Goal: Transaction & Acquisition: Purchase product/service

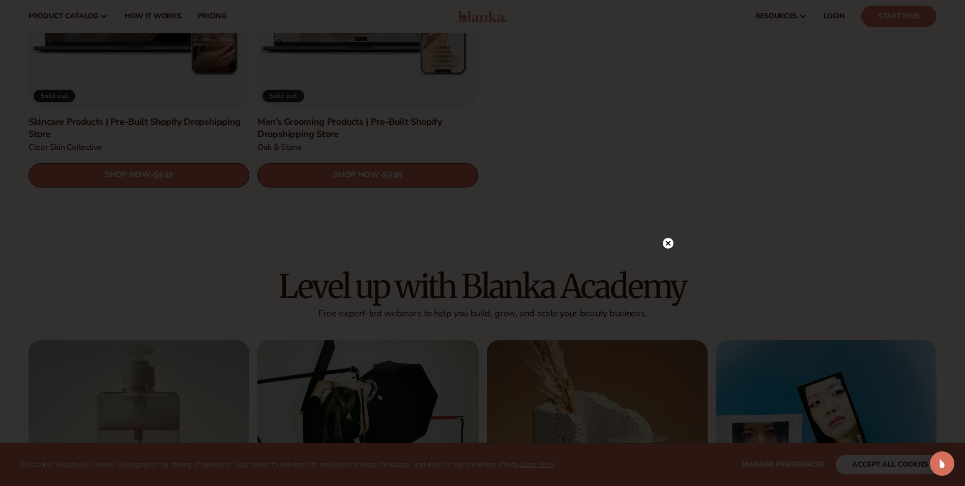
scroll to position [1548, 0]
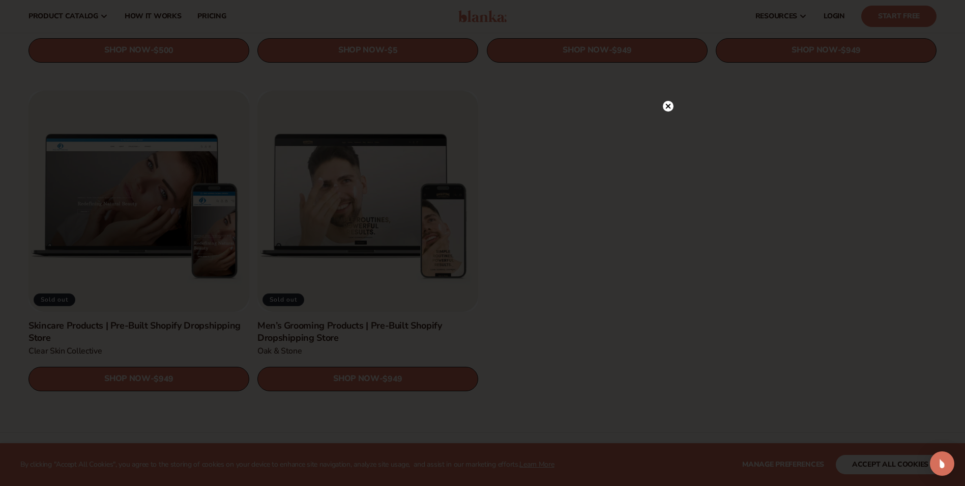
click at [667, 105] on icon at bounding box center [668, 105] width 5 height 5
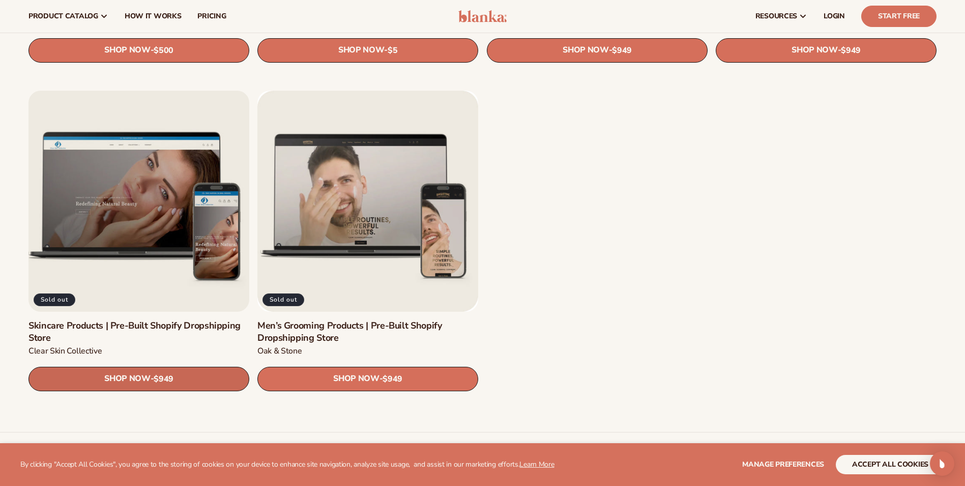
click at [146, 377] on span "SHOP NOW" at bounding box center [127, 379] width 46 height 10
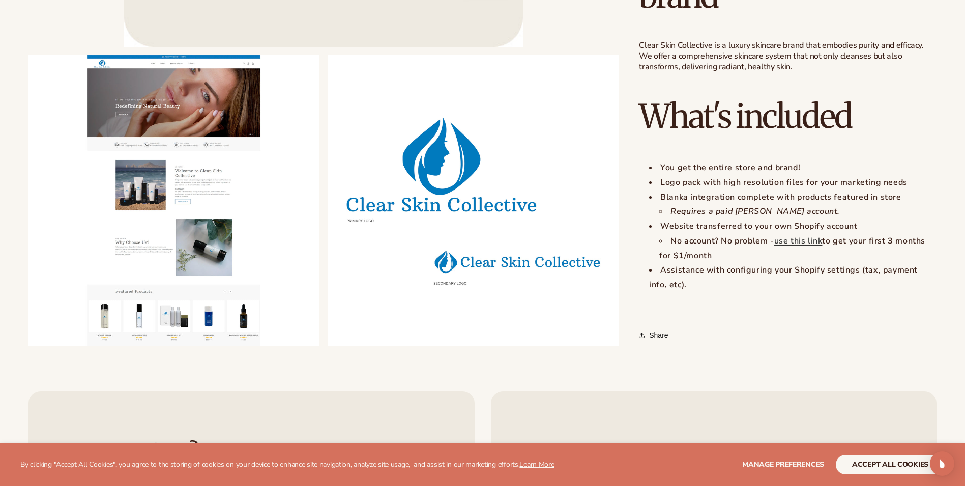
scroll to position [916, 0]
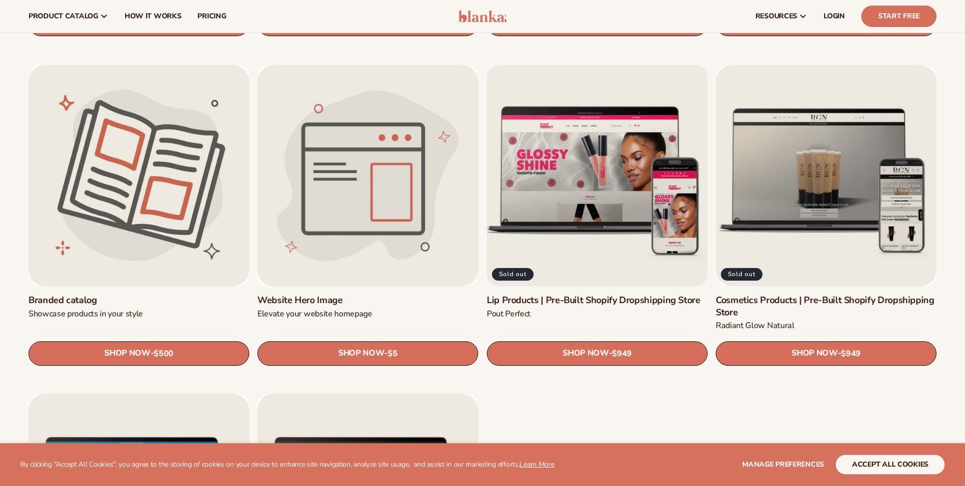
scroll to position [1243, 0]
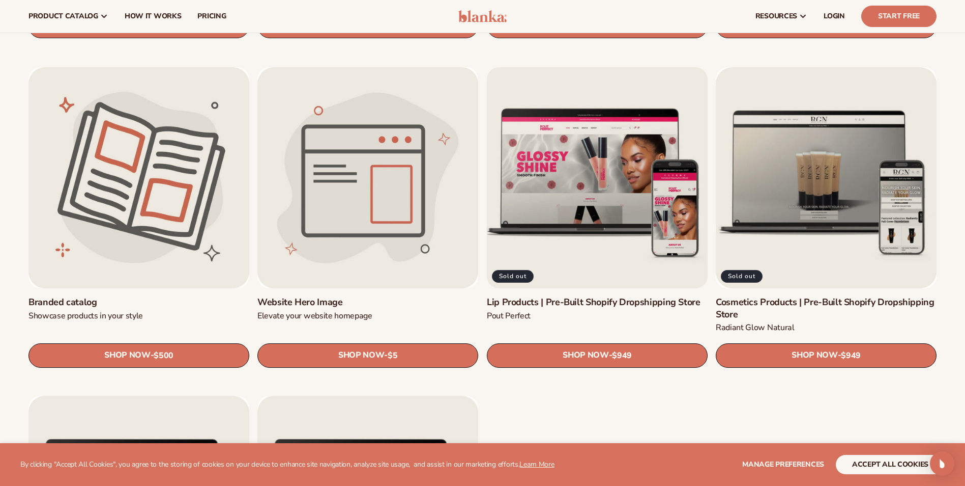
click at [531, 302] on link "Lip Products | Pre-Built Shopify Dropshipping Store" at bounding box center [597, 302] width 221 height 12
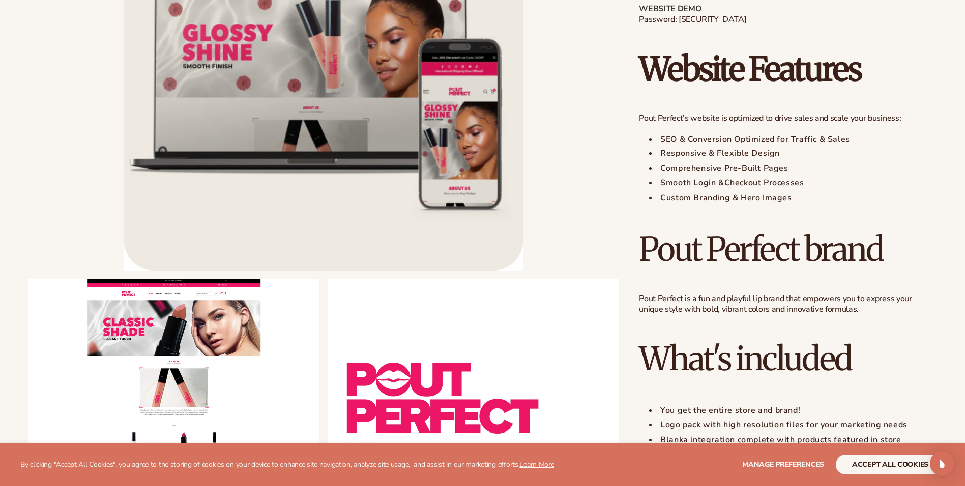
scroll to position [763, 0]
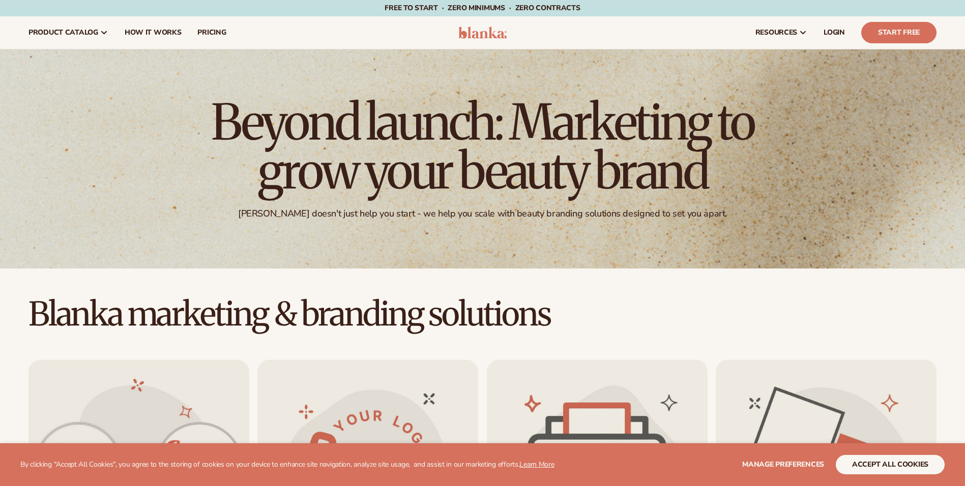
scroll to position [1243, 0]
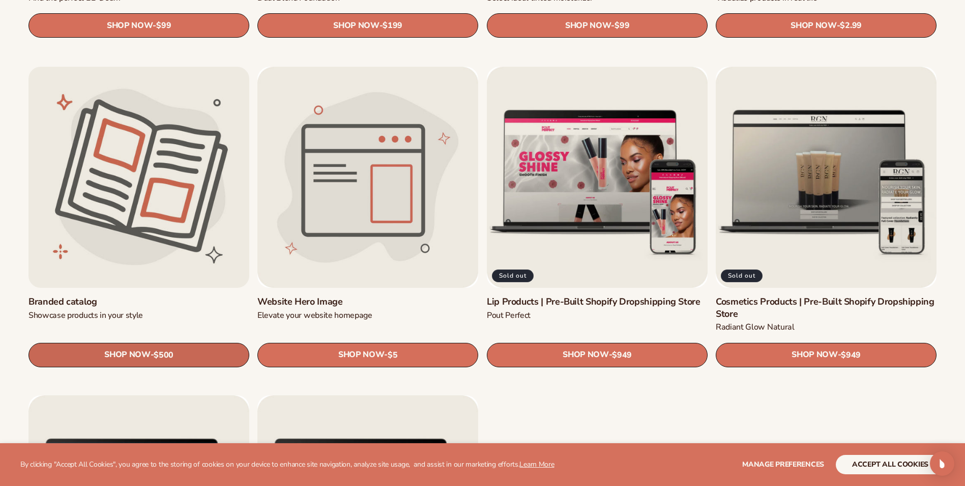
click at [194, 360] on link "SHOP NOW - Regular price $500 Sale price $500 Regular price Unit price / per" at bounding box center [139, 354] width 221 height 24
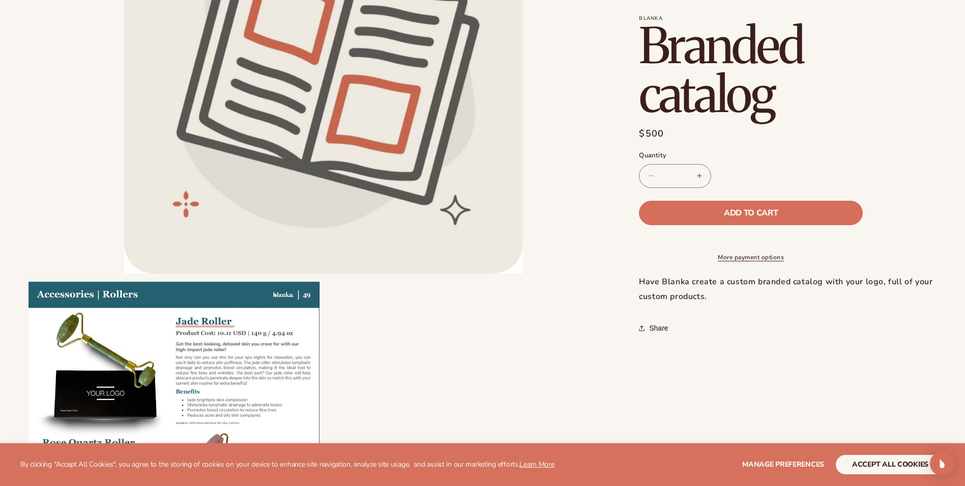
scroll to position [458, 0]
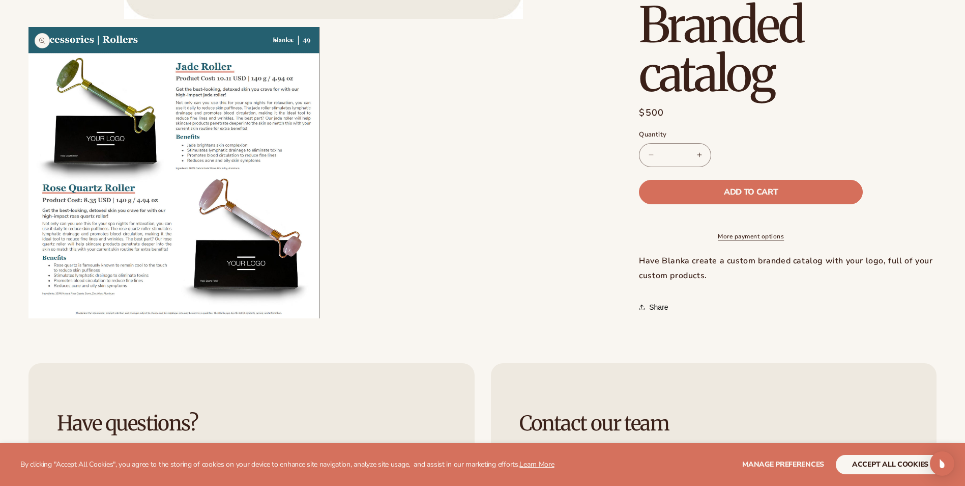
click at [29, 318] on button "Open media 2 in modal" at bounding box center [29, 318] width 0 height 0
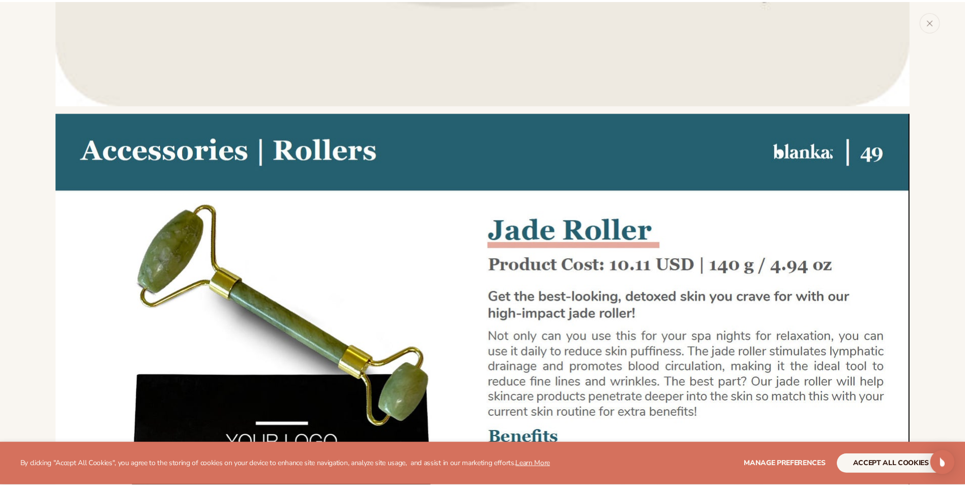
scroll to position [636, 0]
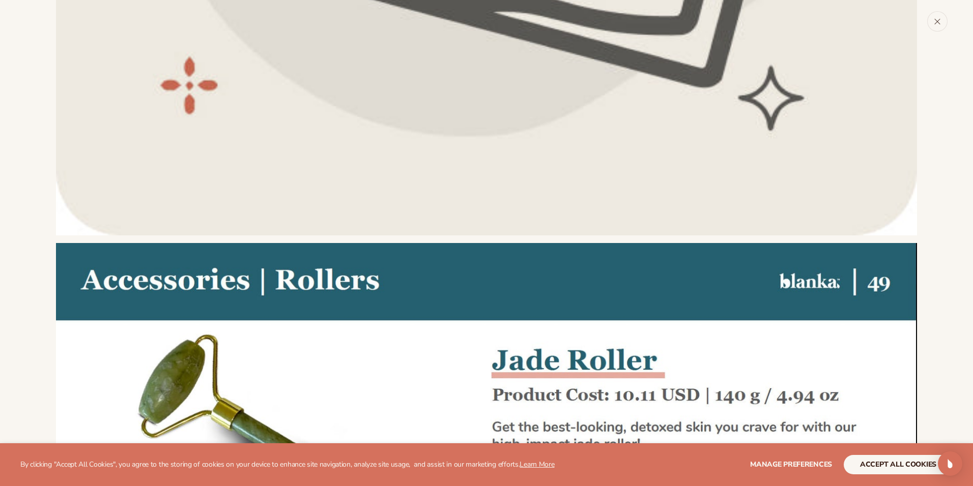
click at [937, 22] on icon "Close" at bounding box center [937, 21] width 5 height 5
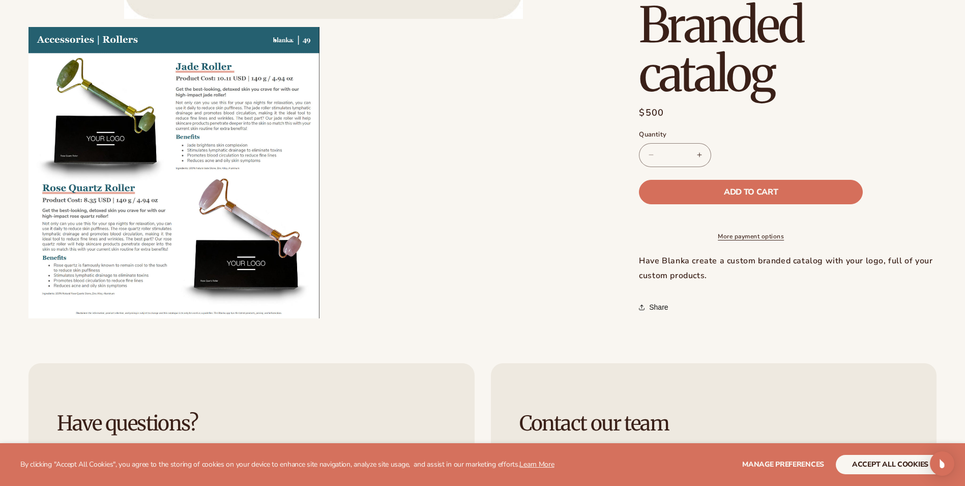
scroll to position [763, 0]
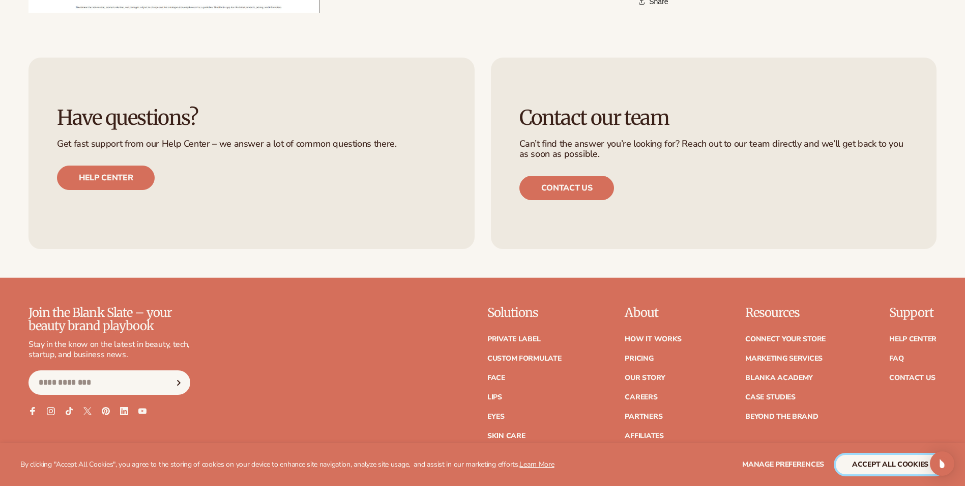
click at [872, 462] on button "accept all cookies" at bounding box center [890, 463] width 109 height 19
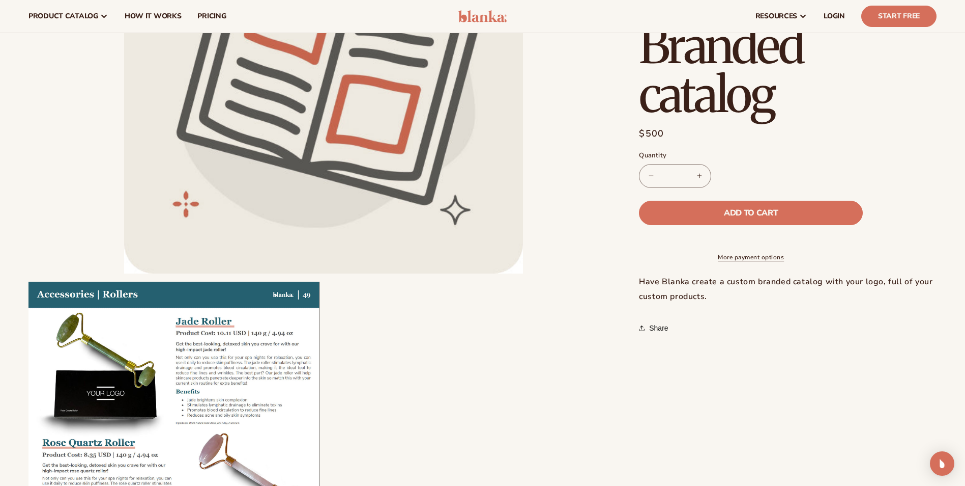
scroll to position [0, 0]
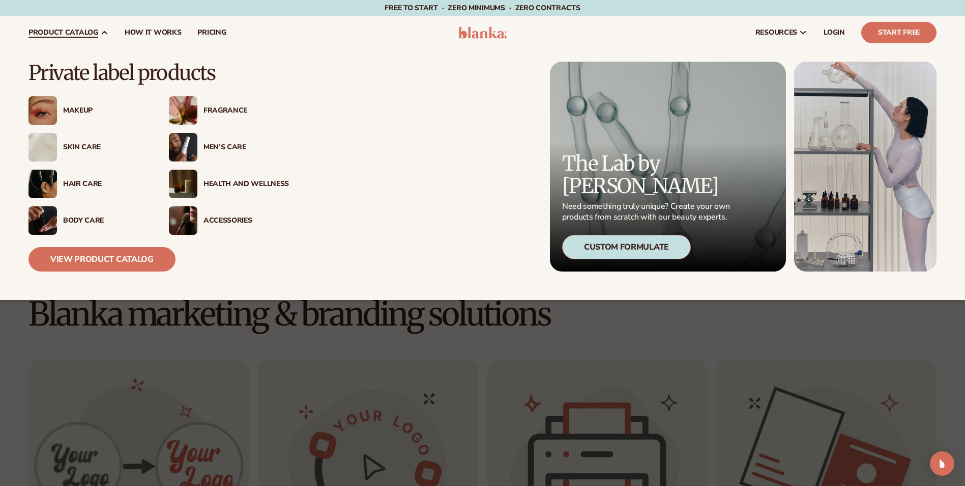
click at [210, 104] on div "Fragrance" at bounding box center [229, 110] width 120 height 29
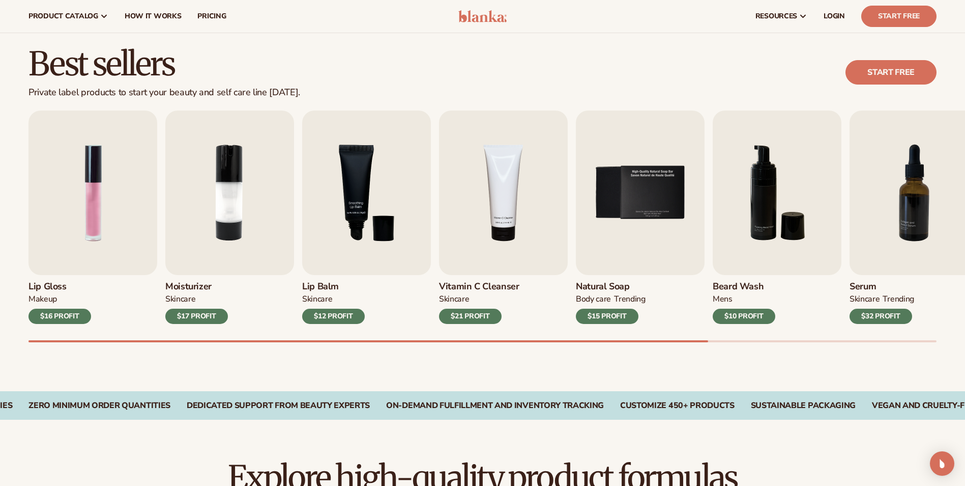
scroll to position [254, 0]
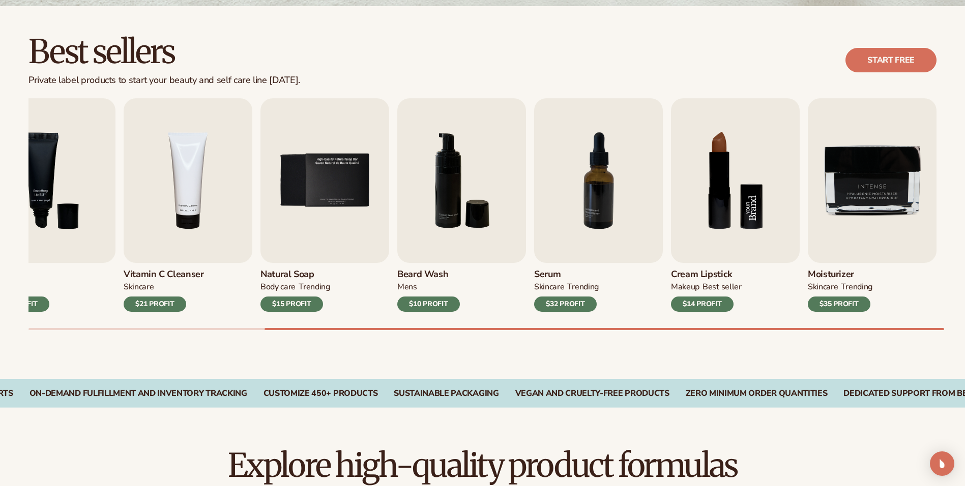
scroll to position [272, 0]
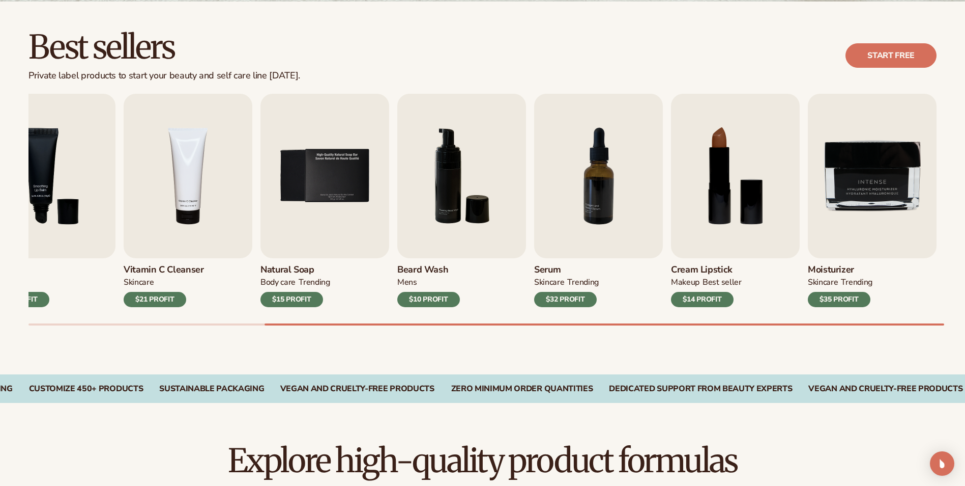
drag, startPoint x: 748, startPoint y: 325, endPoint x: 709, endPoint y: 319, distance: 39.7
click at [742, 324] on div "Best sellers Private label products to start your beauty and self care line tod…" at bounding box center [482, 188] width 965 height 373
click at [706, 319] on div "Lip Gloss MAKEUP $16 PROFIT Moisturizer SKINCARE $17 PROFIT SKINCARE mens" at bounding box center [497, 210] width 937 height 232
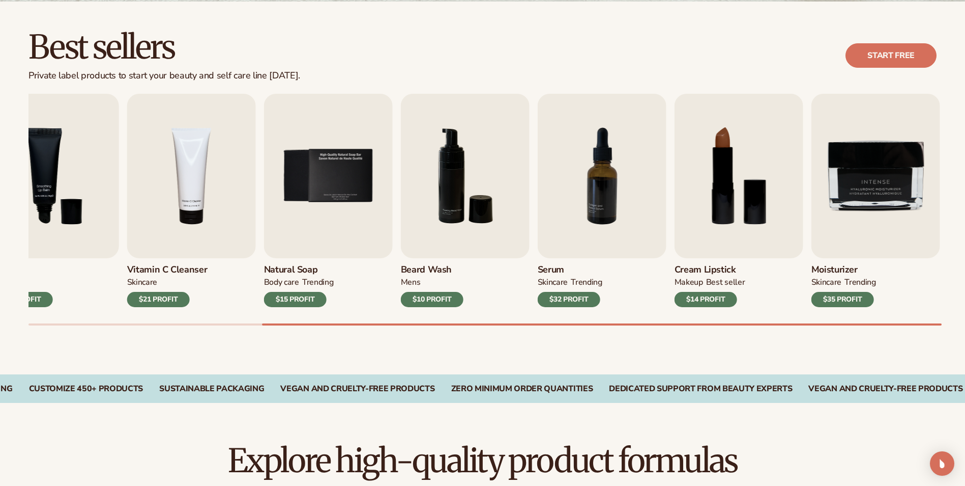
click at [788, 308] on div "Lip Gloss MAKEUP $16 PROFIT Moisturizer SKINCARE $17 PROFIT SKINCARE mens" at bounding box center [497, 210] width 937 height 232
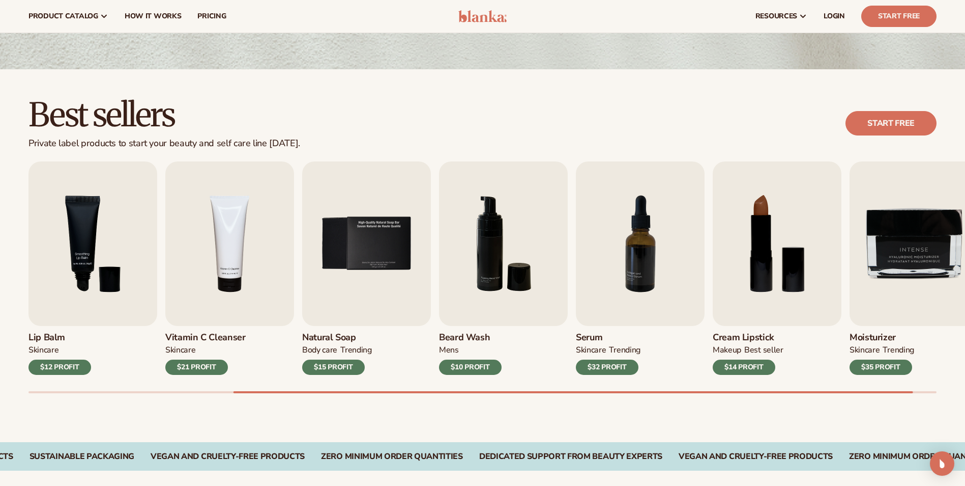
scroll to position [119, 0]
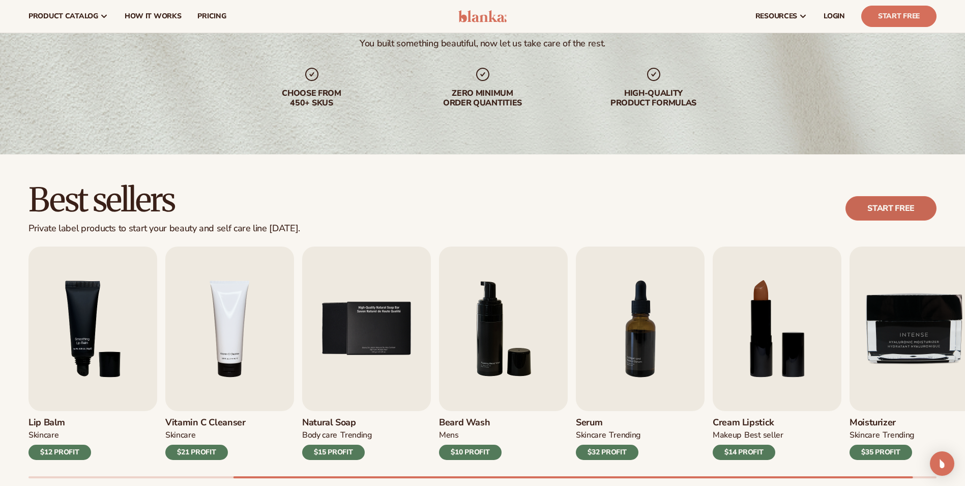
click at [887, 215] on link "Start free" at bounding box center [891, 208] width 91 height 24
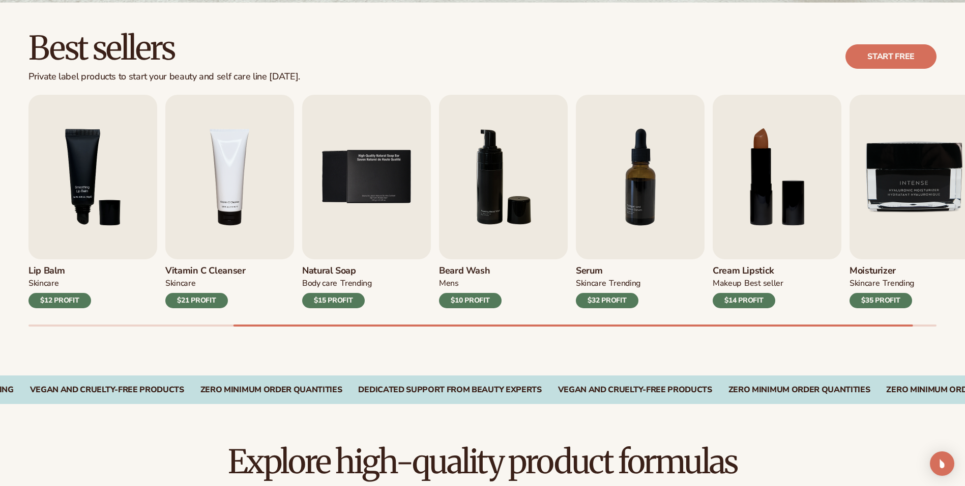
scroll to position [272, 0]
